Goal: Task Accomplishment & Management: Complete application form

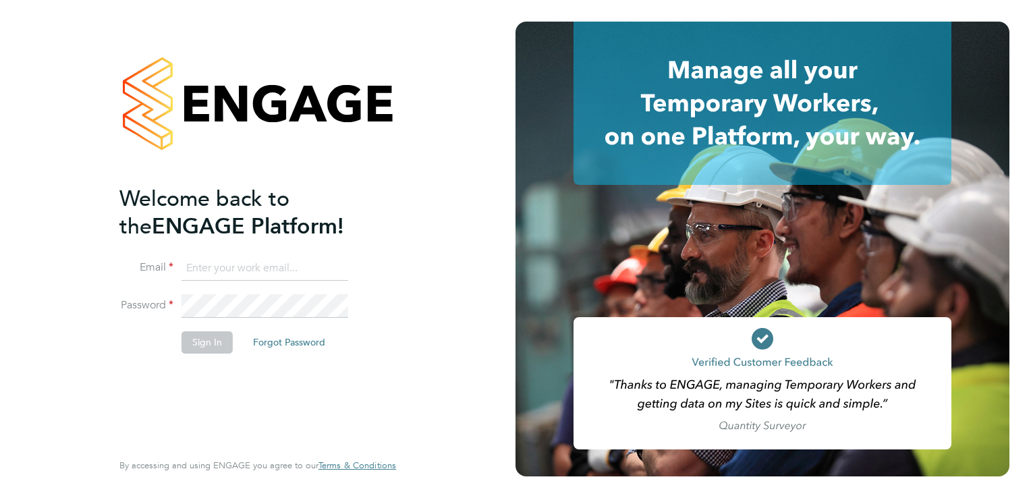
type input "[PERSON_NAME][EMAIL_ADDRESS][PERSON_NAME][DOMAIN_NAME]"
click at [197, 335] on button "Sign In" at bounding box center [207, 342] width 51 height 22
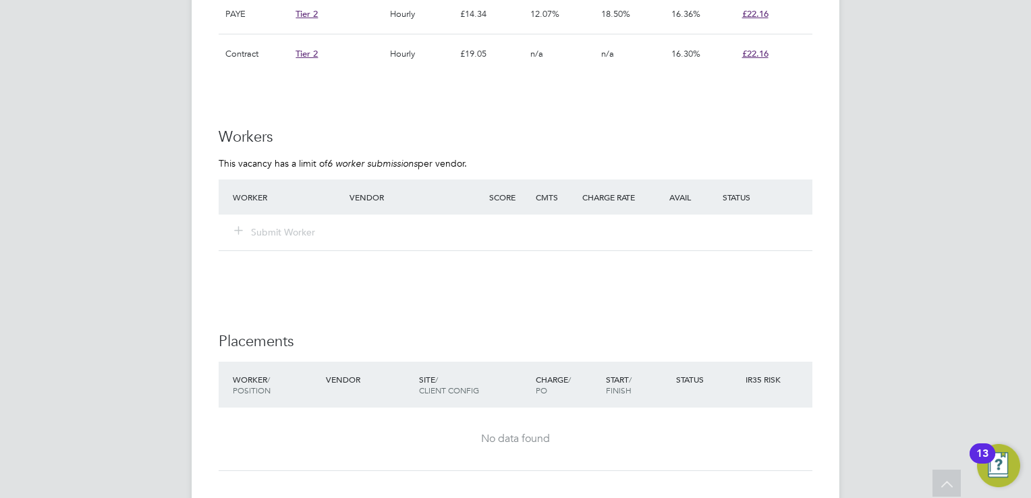
scroll to position [1026, 0]
